Goal: Navigation & Orientation: Find specific page/section

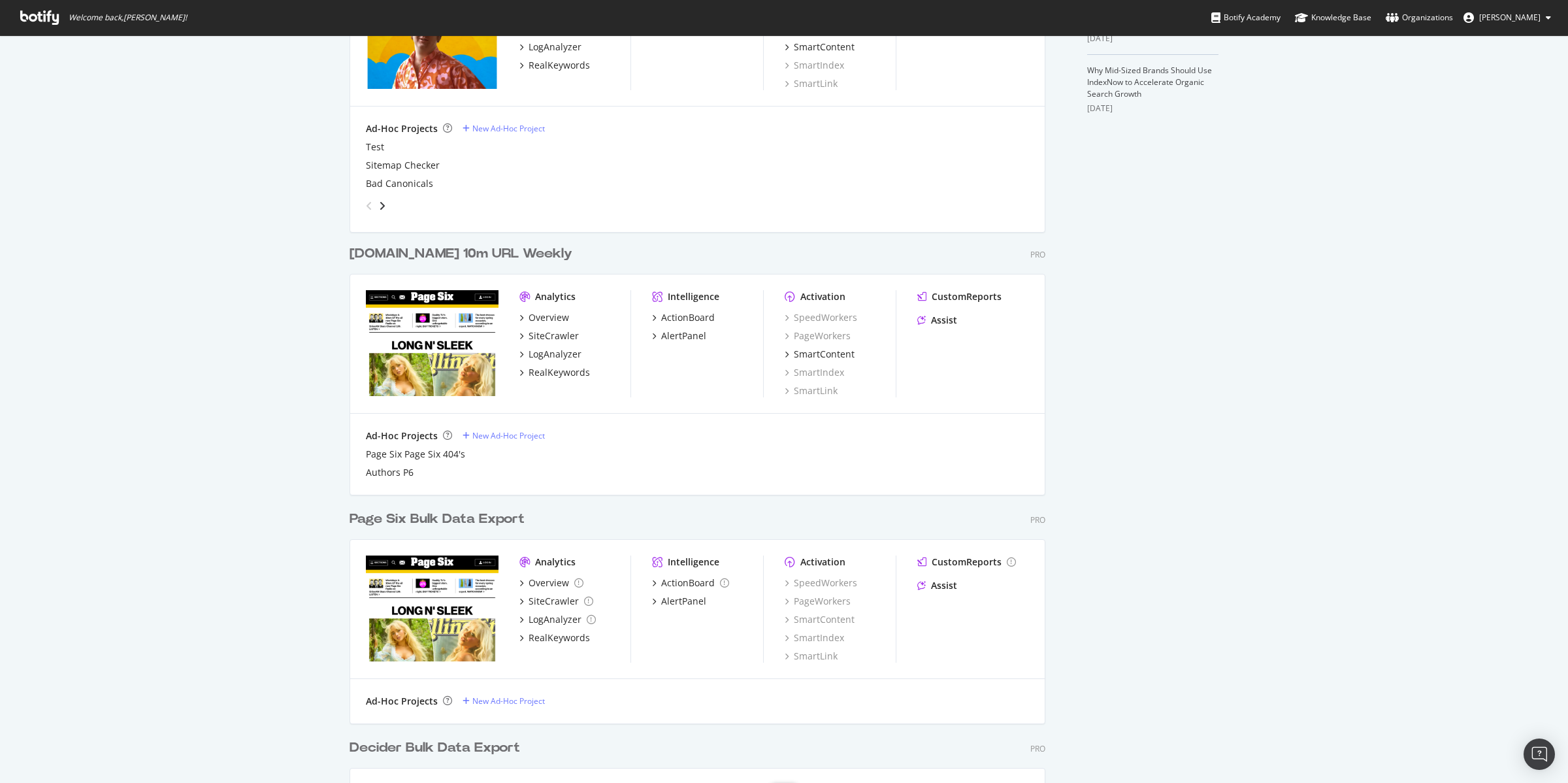
scroll to position [483, 0]
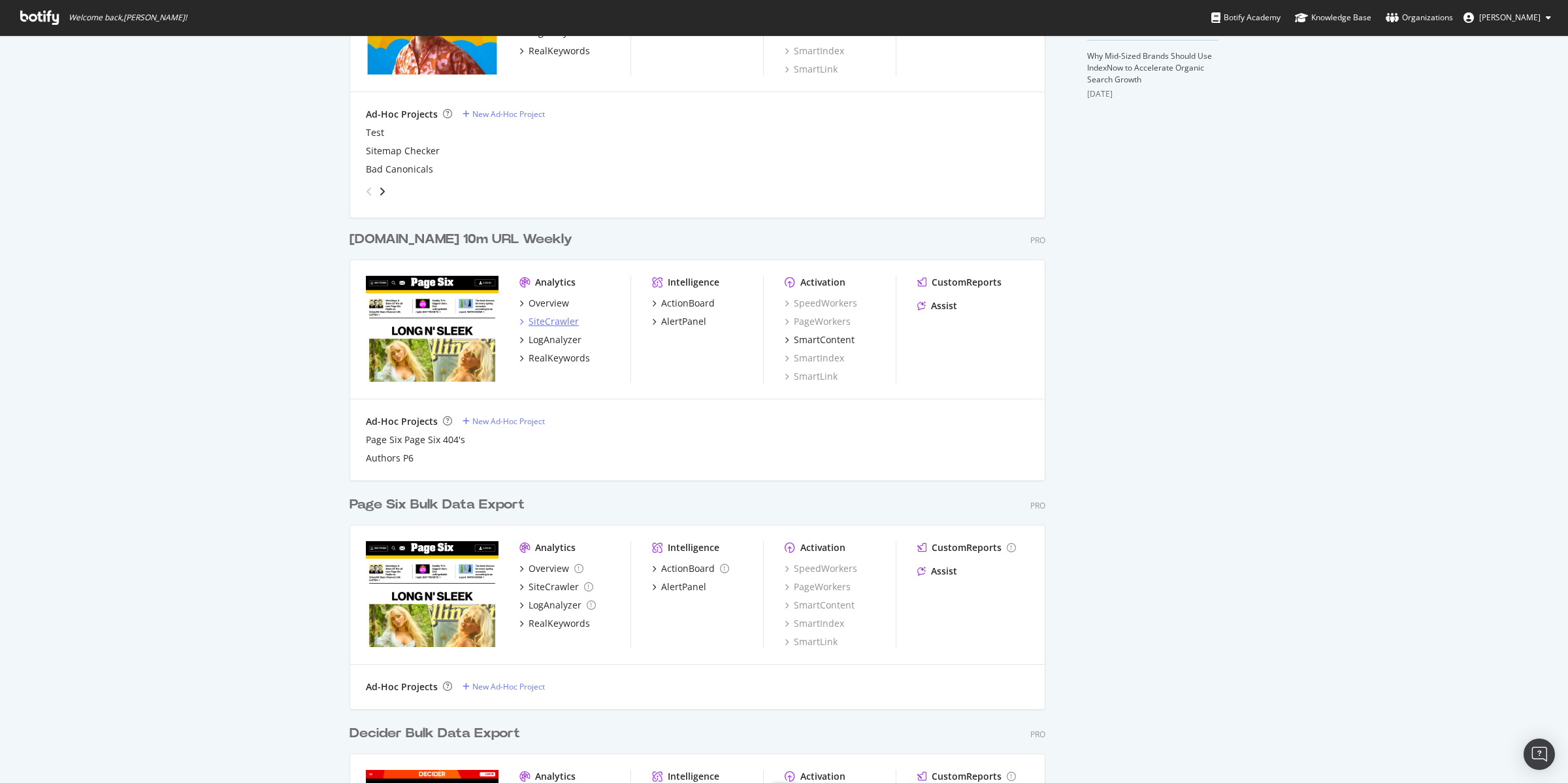
click at [536, 324] on div "SiteCrawler" at bounding box center [554, 321] width 50 height 13
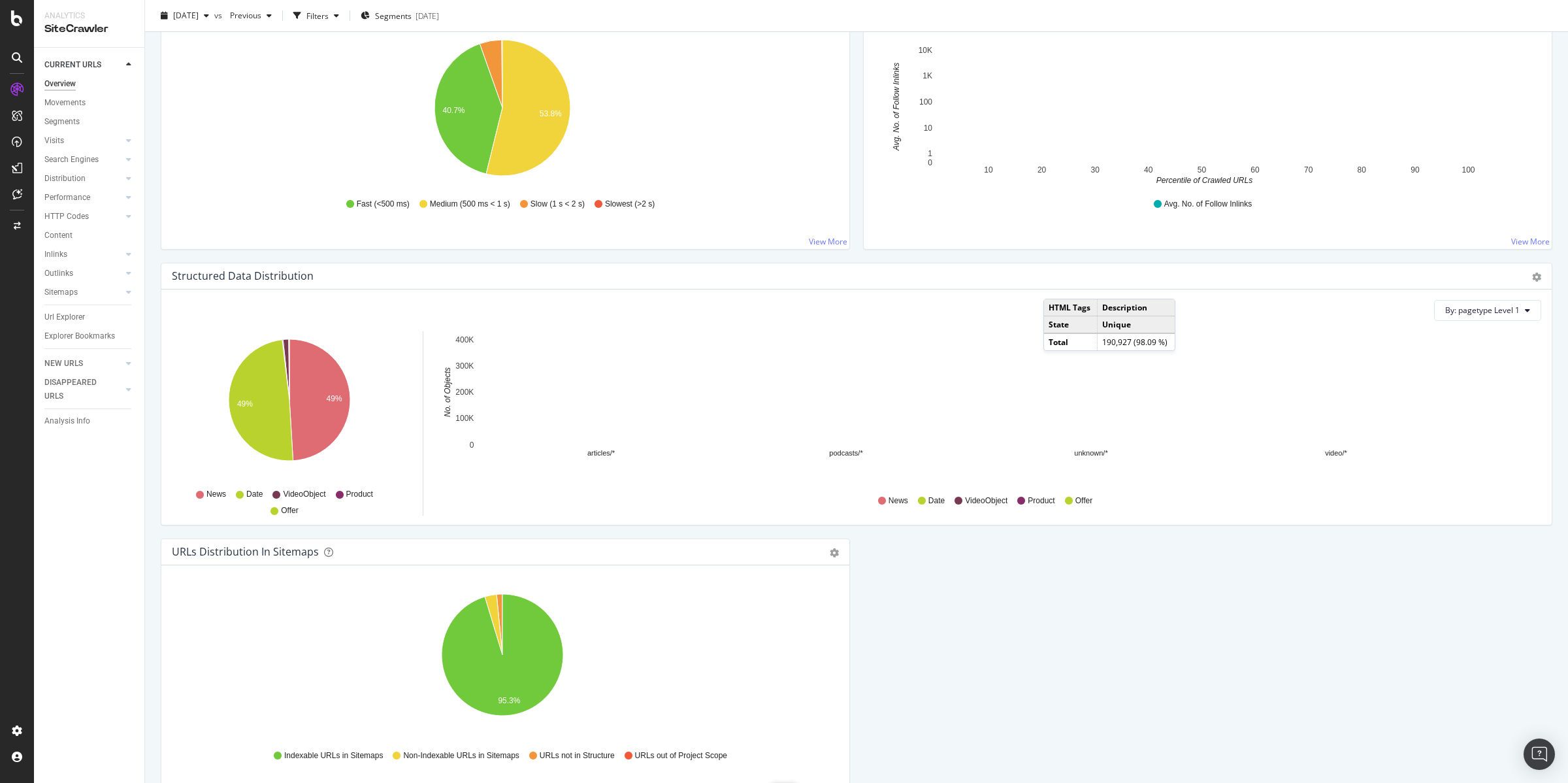
scroll to position [1114, 0]
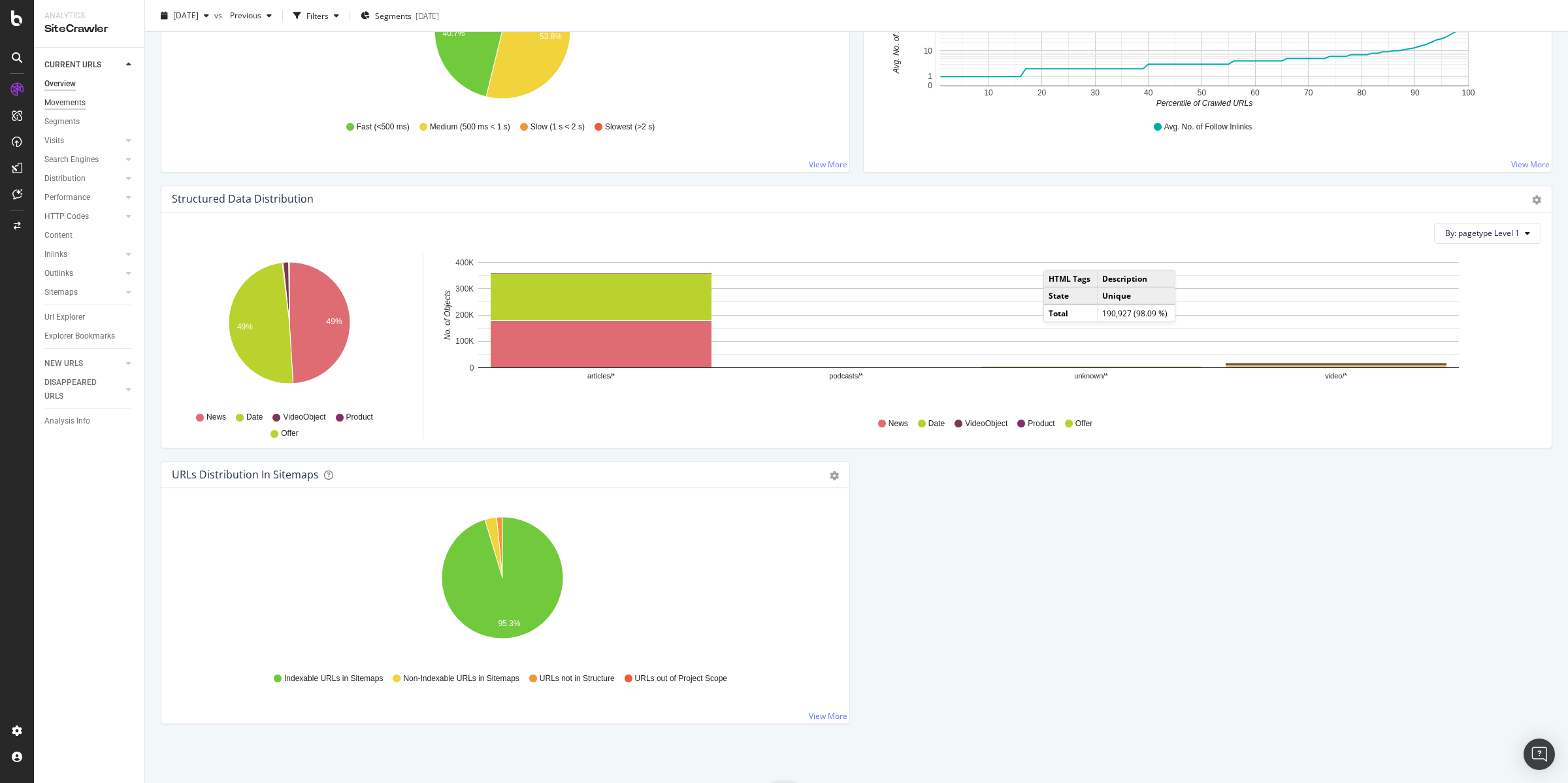
click at [74, 108] on div "Movements" at bounding box center [65, 102] width 41 height 13
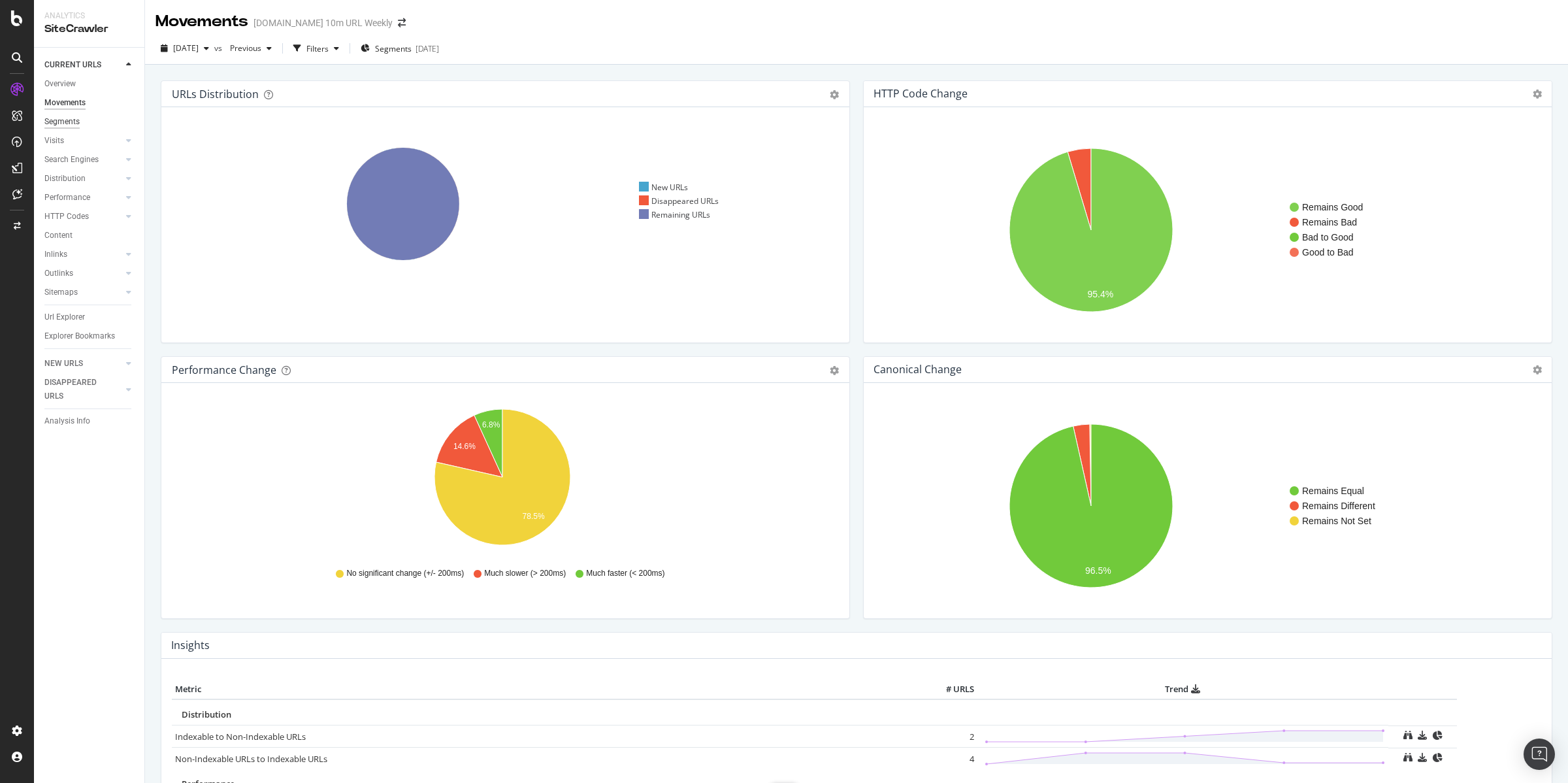
click at [65, 121] on div "Segments" at bounding box center [62, 122] width 35 height 13
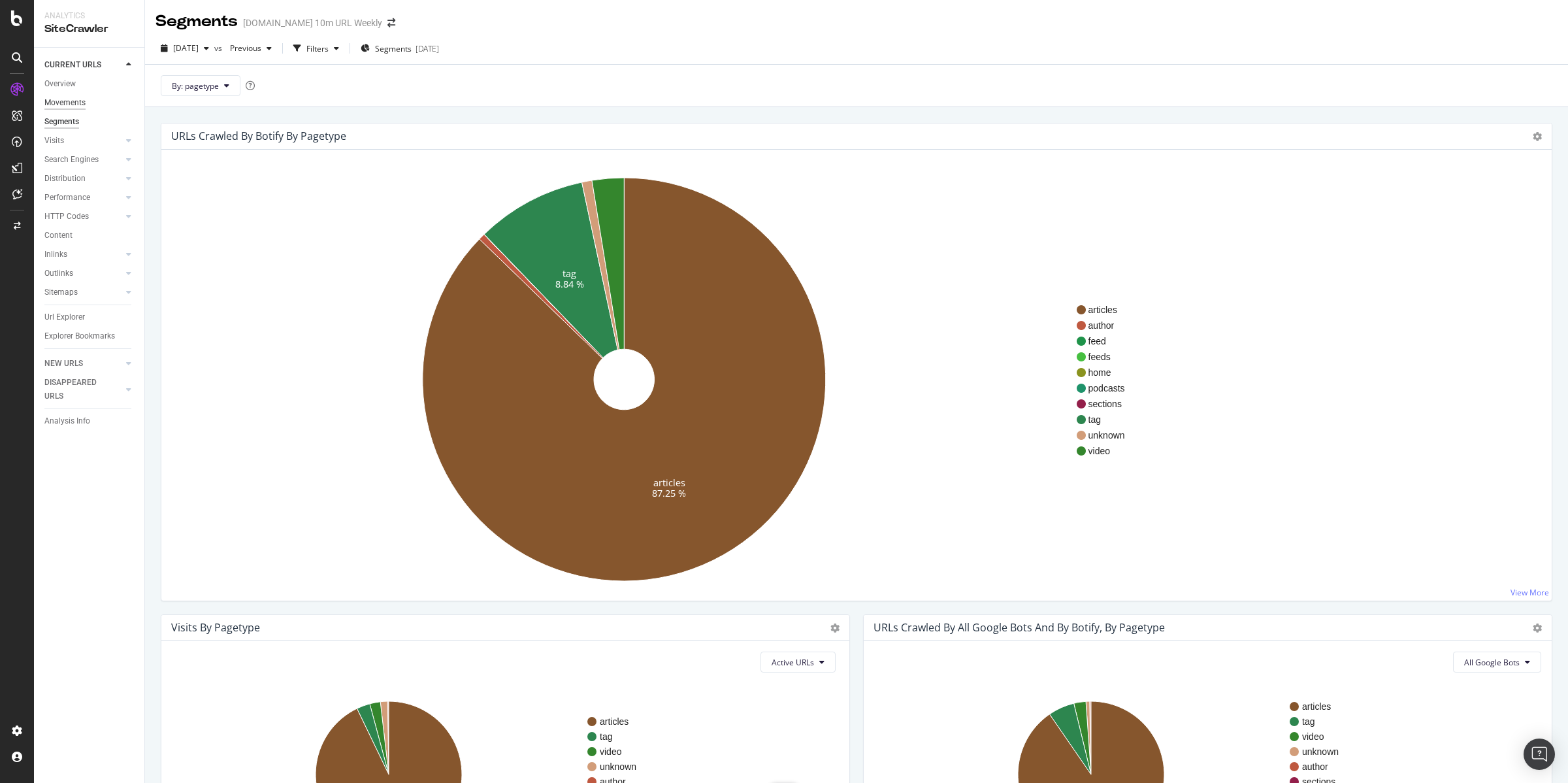
click at [74, 98] on div "Movements" at bounding box center [65, 102] width 41 height 13
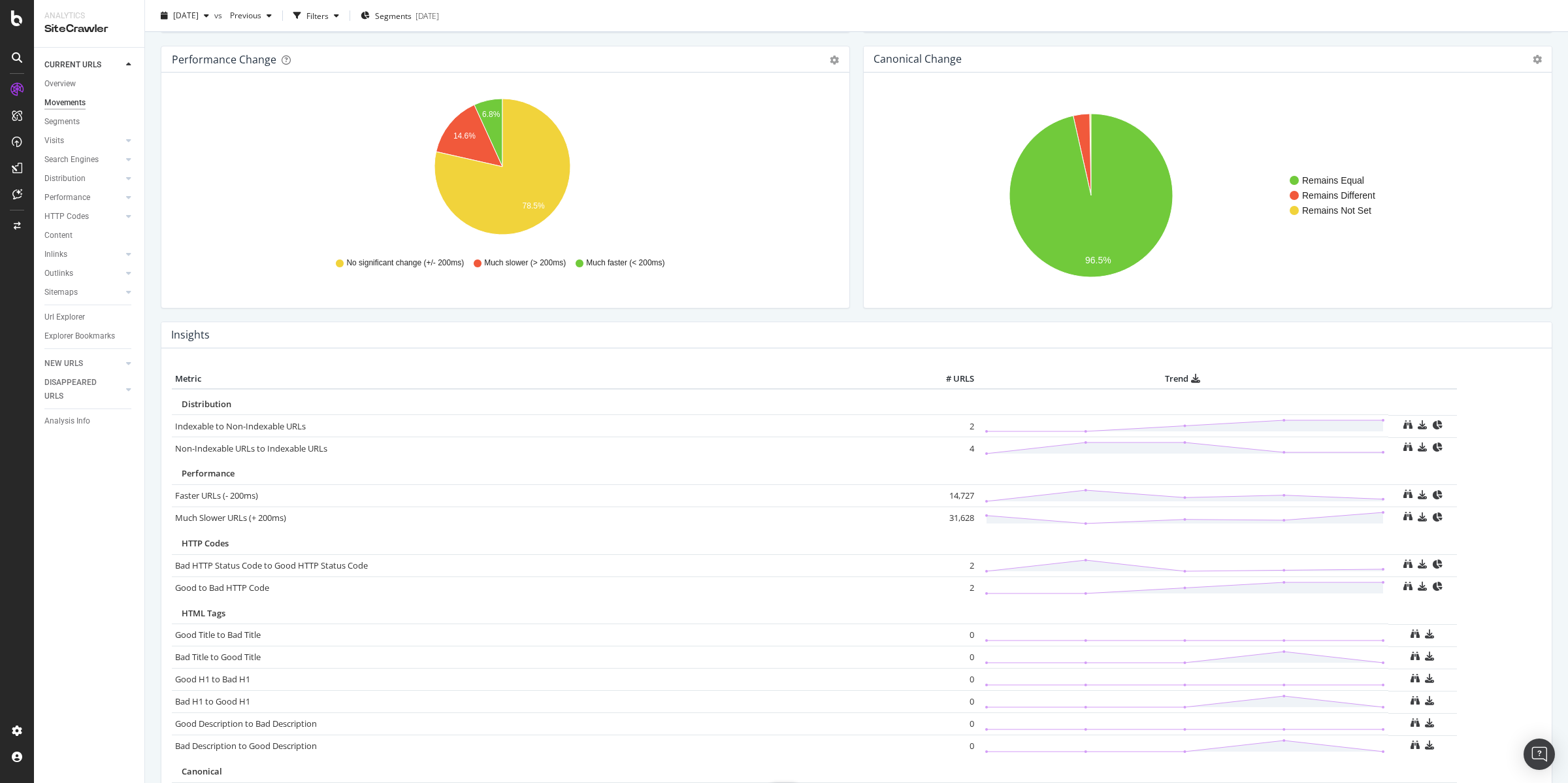
scroll to position [509, 0]
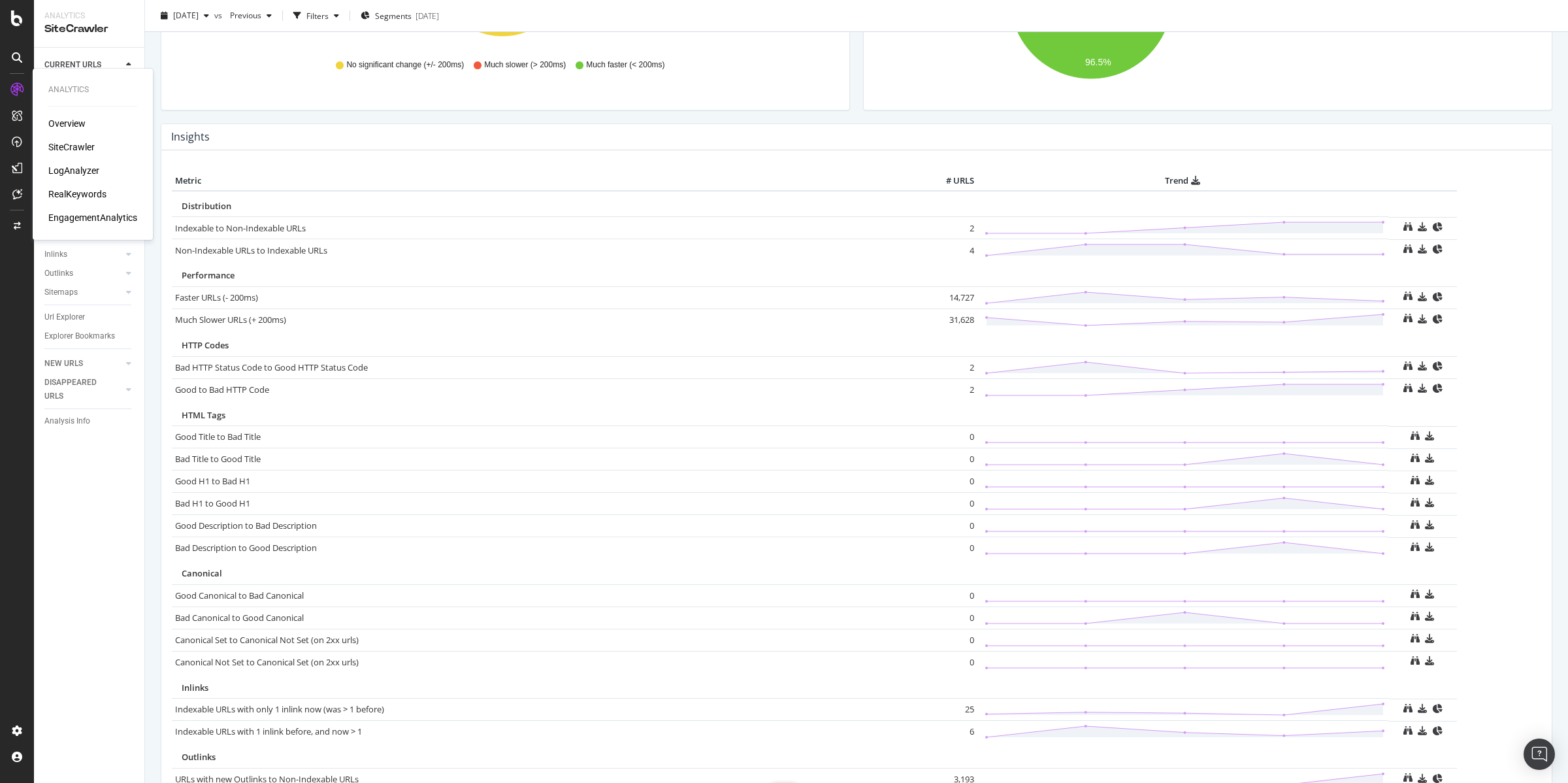
click at [62, 122] on div "Overview" at bounding box center [67, 123] width 37 height 13
